Goal: Task Accomplishment & Management: Complete application form

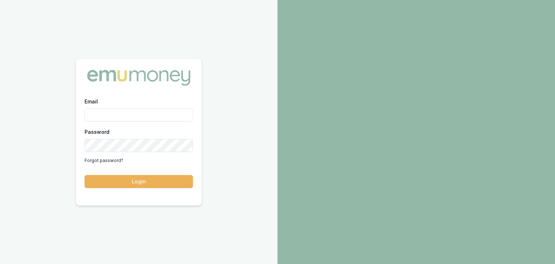
drag, startPoint x: 0, startPoint y: 0, endPoint x: 152, endPoint y: 113, distance: 189.6
click at [152, 113] on input "Email" at bounding box center [139, 114] width 108 height 13
type input "baron.ketterman@emumoney.com.au"
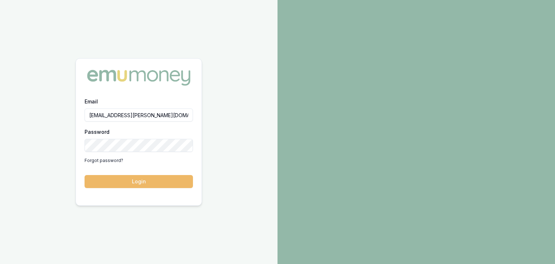
click at [150, 184] on button "Login" at bounding box center [139, 181] width 108 height 13
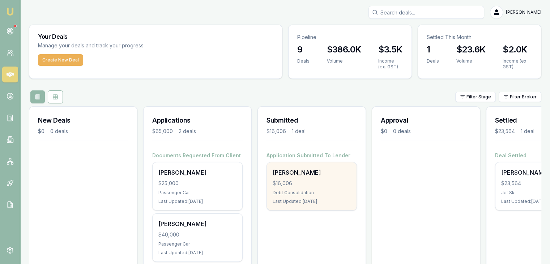
click at [312, 188] on div "[PERSON_NAME] $16,006 Debt Consolidation Last Updated: [DATE]" at bounding box center [312, 186] width 90 height 48
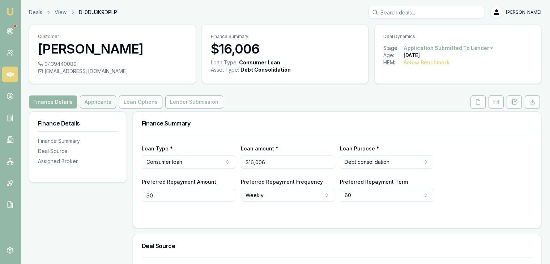
click at [97, 101] on button "Applicants" at bounding box center [98, 101] width 36 height 13
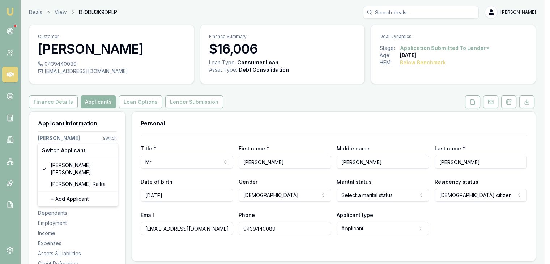
click at [108, 137] on html "Emu Broker Deals View D-0DU3K9DPLP [PERSON_NAME] Toggle Menu Customer [PERSON_N…" at bounding box center [275, 132] width 550 height 264
click at [71, 178] on div "Amy Raika" at bounding box center [77, 184] width 77 height 12
select select "Mrs"
select select "FEMALE"
select select "MARRIED"
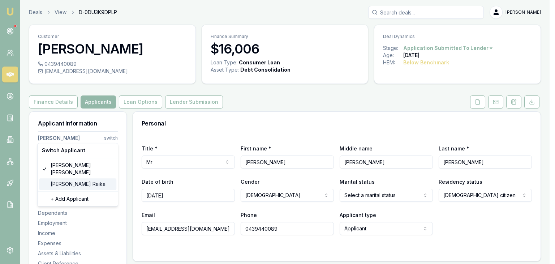
select select
type input "Amy"
type input "Vicki Brenda"
type input "Raika"
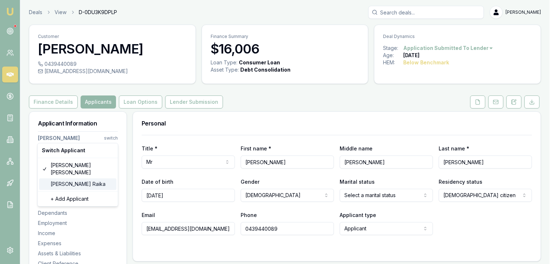
type input "aaamee@live.com.au"
type input "0435749734"
type input "093331497"
type input "04/10/2029"
type input "CCB6562F2D"
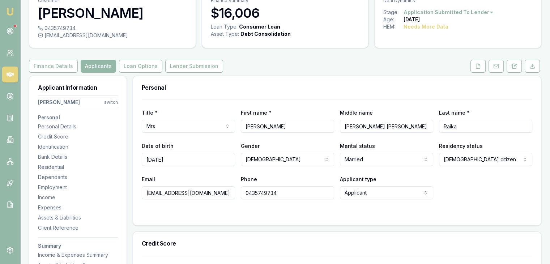
scroll to position [36, 0]
click at [477, 65] on icon at bounding box center [478, 66] width 6 height 6
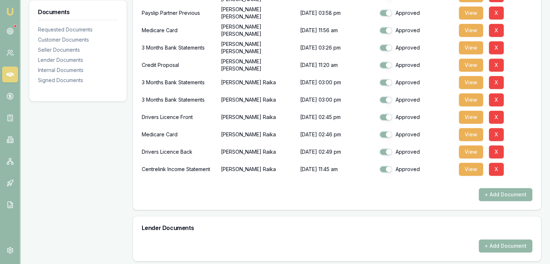
scroll to position [325, 0]
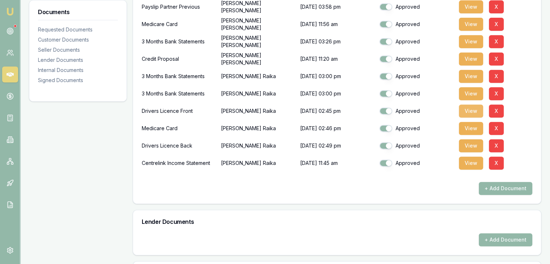
click at [464, 111] on button "View" at bounding box center [471, 110] width 24 height 13
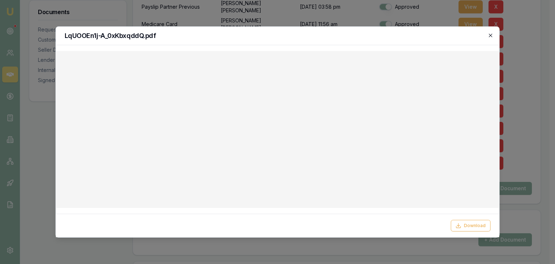
click at [489, 35] on icon "button" at bounding box center [490, 36] width 6 height 6
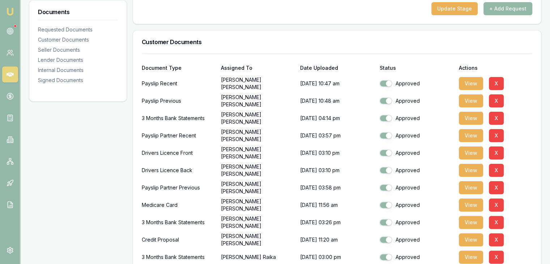
scroll to position [0, 0]
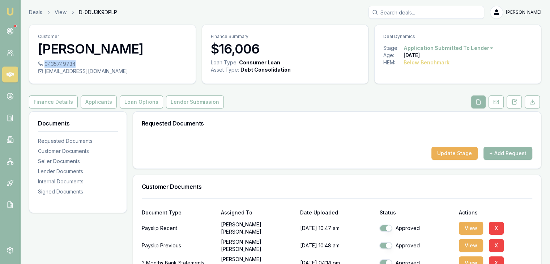
drag, startPoint x: 44, startPoint y: 63, endPoint x: 74, endPoint y: 64, distance: 29.7
click at [74, 64] on div "0435749734" at bounding box center [112, 63] width 149 height 7
copy div "0435749734"
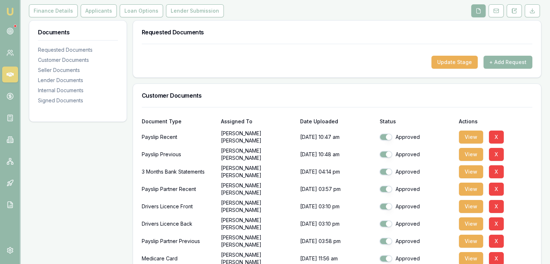
scroll to position [108, 0]
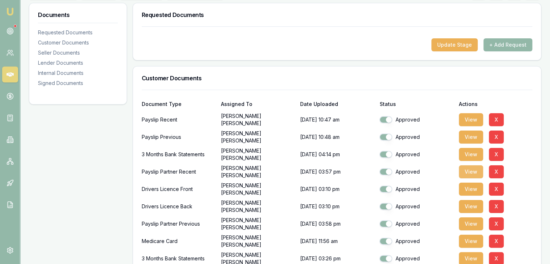
click at [465, 172] on button "View" at bounding box center [471, 171] width 24 height 13
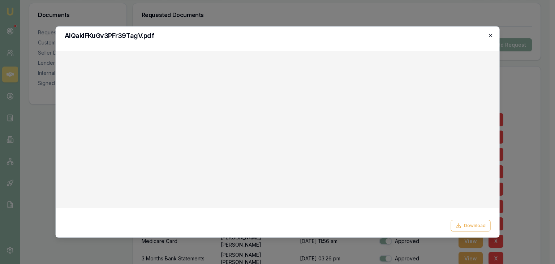
click at [490, 35] on icon "button" at bounding box center [490, 35] width 3 height 3
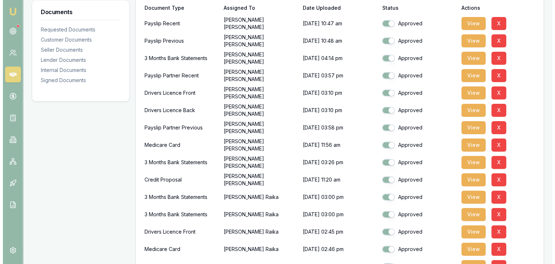
scroll to position [217, 0]
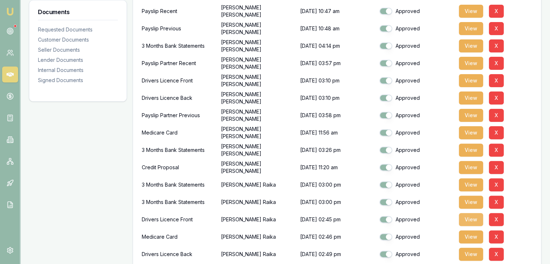
click at [472, 218] on button "View" at bounding box center [471, 219] width 24 height 13
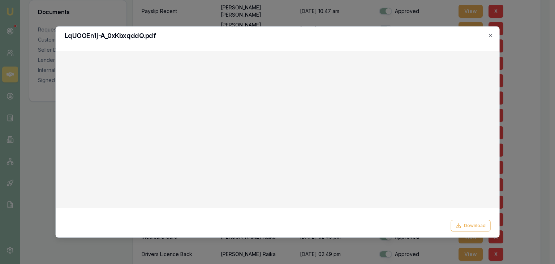
click at [491, 35] on icon "button" at bounding box center [490, 35] width 3 height 3
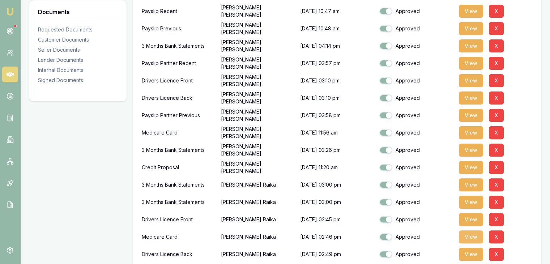
click at [470, 235] on button "View" at bounding box center [471, 236] width 24 height 13
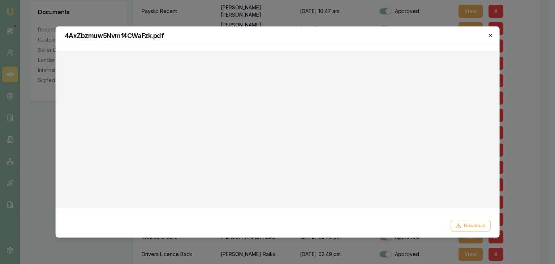
click at [490, 36] on icon "button" at bounding box center [490, 36] width 6 height 6
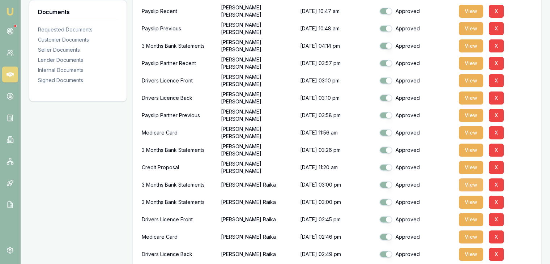
click at [469, 182] on button "View" at bounding box center [471, 184] width 24 height 13
